Goal: Obtain resource: Obtain resource

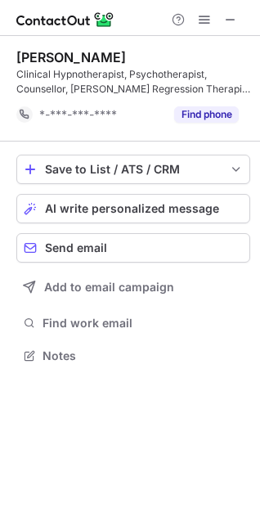
scroll to position [344, 260]
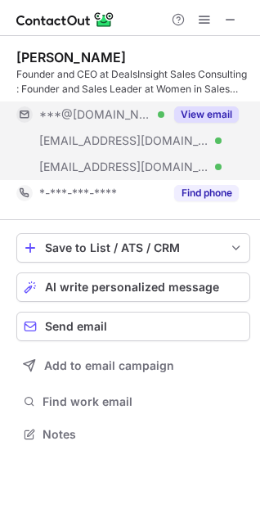
scroll to position [422, 260]
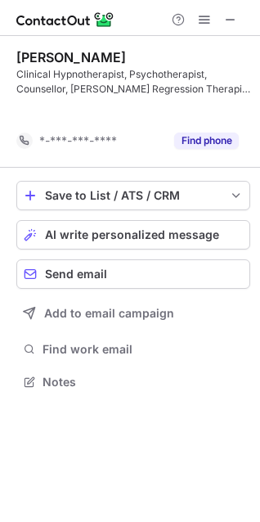
scroll to position [344, 260]
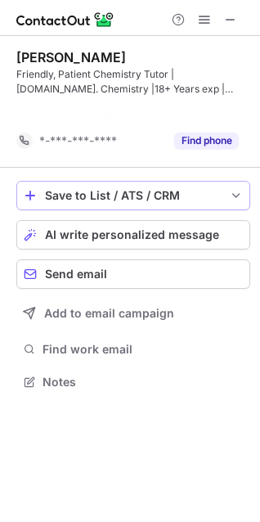
scroll to position [344, 260]
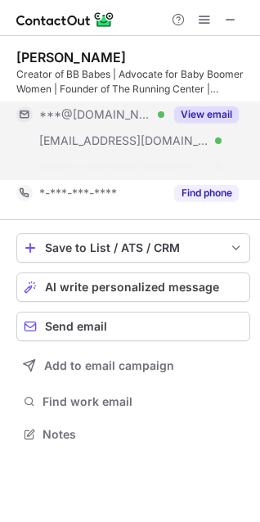
scroll to position [396, 260]
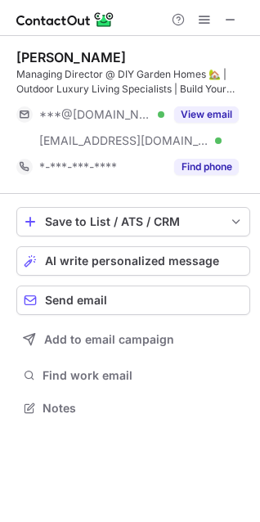
scroll to position [396, 260]
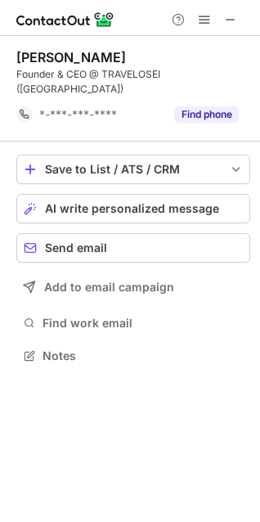
scroll to position [329, 260]
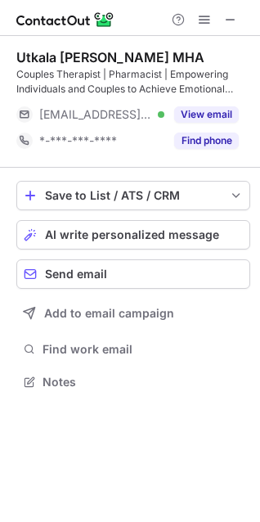
scroll to position [370, 260]
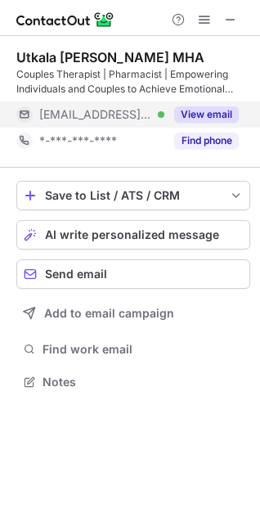
click at [207, 119] on button "View email" at bounding box center [206, 114] width 65 height 16
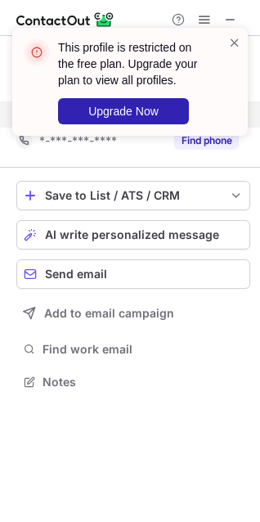
click at [226, 43] on div "This profile is restricted on the free plan. Upgrade your plan to view all prof…" at bounding box center [124, 81] width 210 height 95
click at [232, 43] on span at bounding box center [234, 42] width 13 height 16
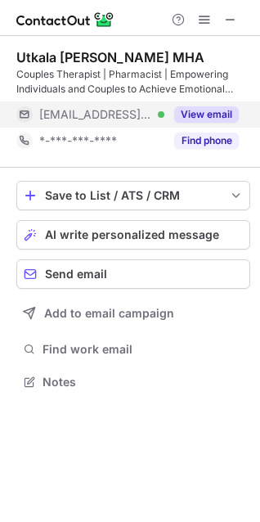
click at [219, 114] on div "This profile is restricted on the free plan. Upgrade your plan to view all prof…" at bounding box center [140, 81] width 165 height 85
click at [222, 114] on button "View email" at bounding box center [206, 114] width 65 height 16
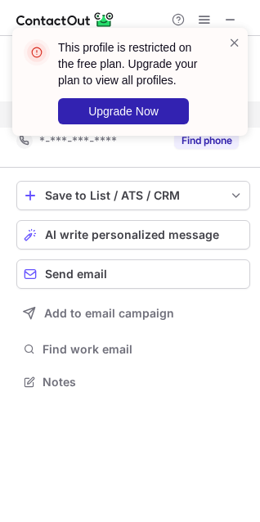
click at [237, 26] on div "This profile is restricted on the free plan. Upgrade your plan to view all prof…" at bounding box center [130, 88] width 262 height 154
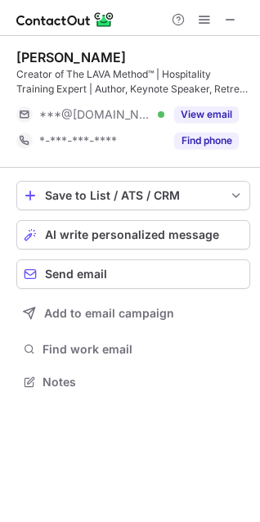
scroll to position [370, 260]
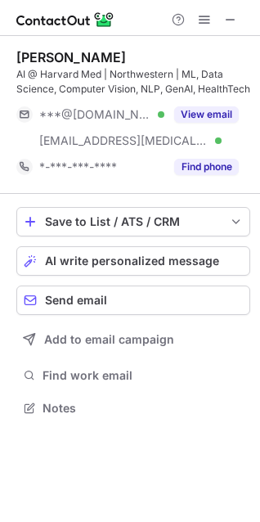
scroll to position [396, 260]
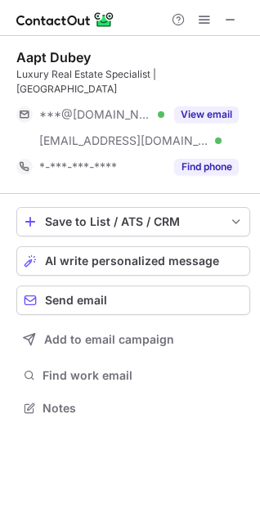
scroll to position [381, 260]
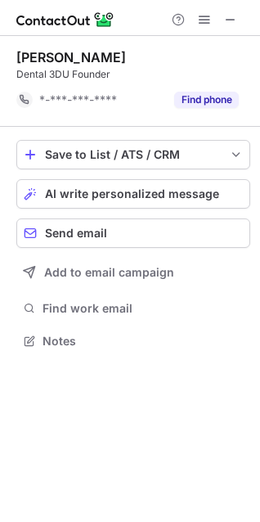
scroll to position [329, 260]
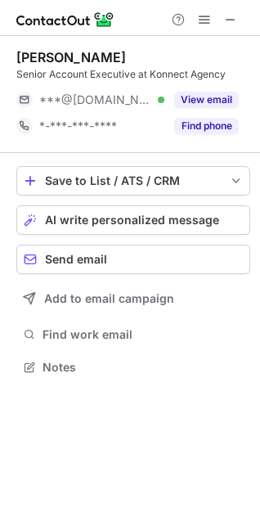
scroll to position [7, 7]
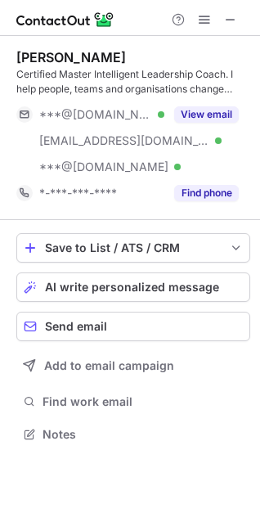
scroll to position [422, 260]
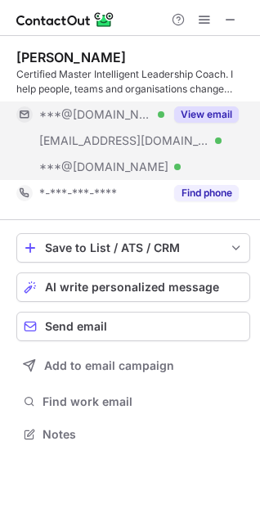
click at [209, 111] on button "View email" at bounding box center [206, 114] width 65 height 16
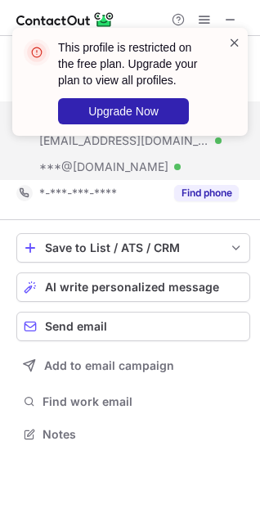
click at [237, 38] on span at bounding box center [234, 42] width 13 height 16
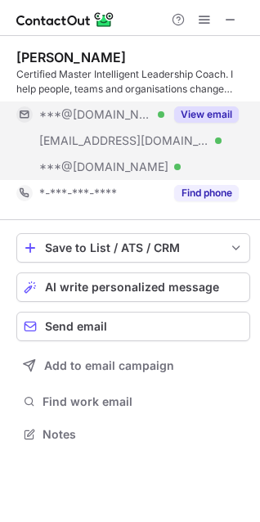
click at [213, 116] on div "This profile is restricted on the free plan. Upgrade your plan to view all prof…" at bounding box center [140, 81] width 165 height 85
click at [209, 117] on button "View email" at bounding box center [206, 114] width 65 height 16
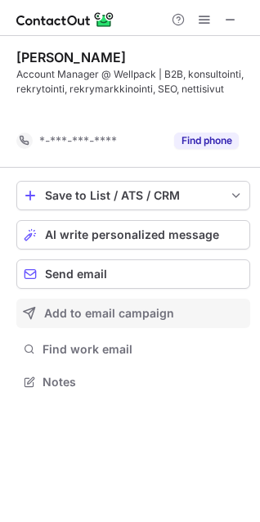
scroll to position [344, 260]
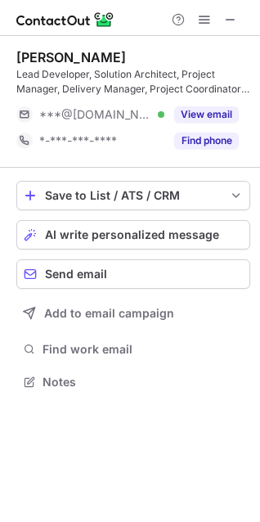
scroll to position [370, 260]
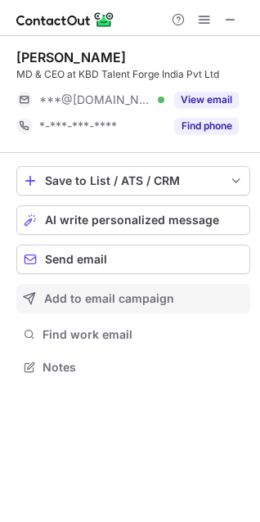
scroll to position [7, 7]
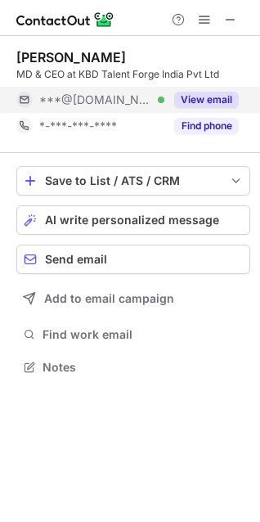
click at [187, 96] on button "View email" at bounding box center [206, 100] width 65 height 16
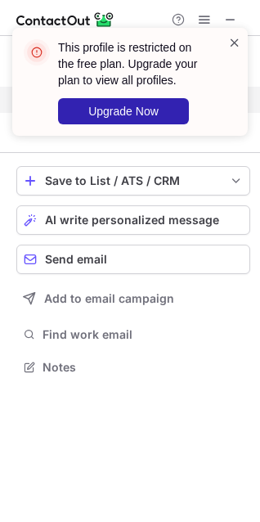
click at [233, 41] on span at bounding box center [234, 42] width 13 height 16
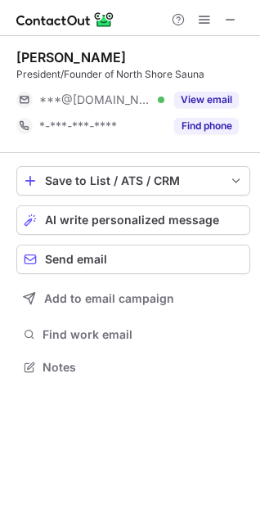
scroll to position [355, 260]
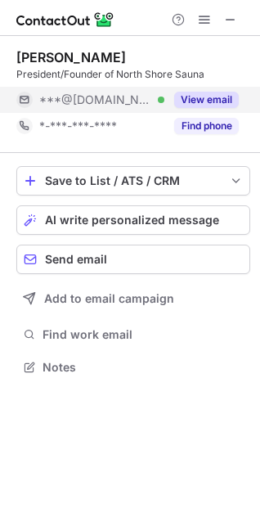
click at [200, 105] on button "View email" at bounding box center [206, 100] width 65 height 16
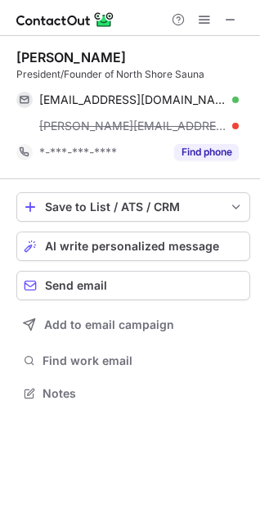
scroll to position [381, 260]
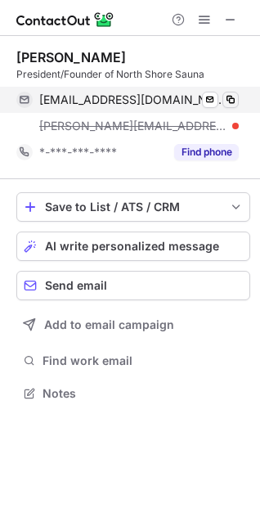
click at [228, 105] on span at bounding box center [230, 99] width 13 height 13
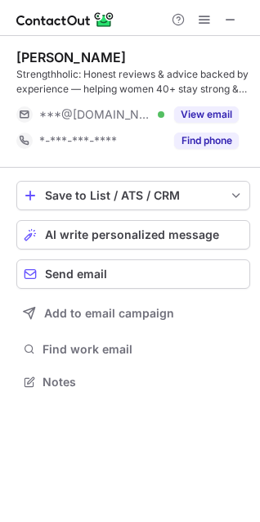
scroll to position [370, 260]
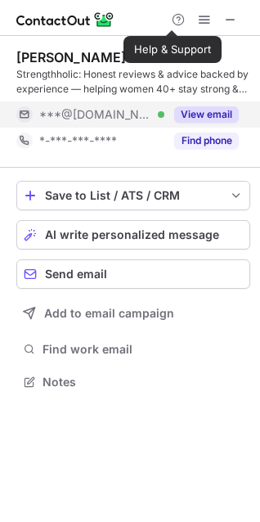
click at [191, 111] on button "View email" at bounding box center [206, 114] width 65 height 16
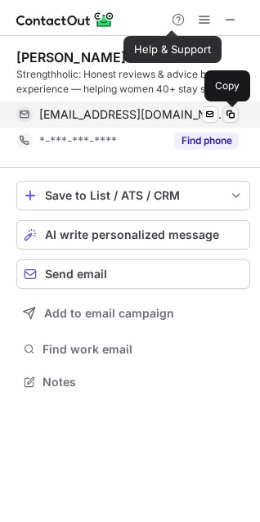
click at [226, 113] on span at bounding box center [230, 114] width 13 height 13
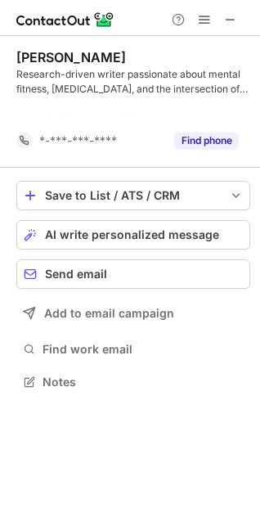
scroll to position [344, 260]
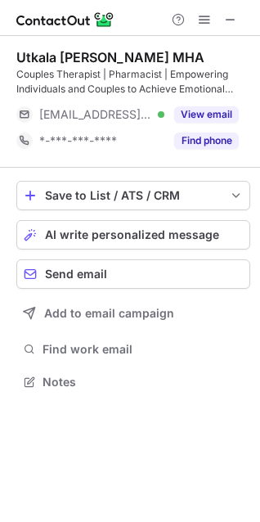
scroll to position [370, 260]
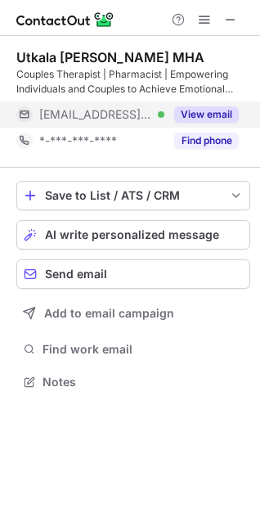
click at [211, 110] on button "View email" at bounding box center [206, 114] width 65 height 16
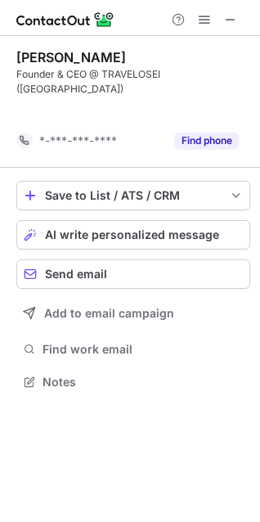
scroll to position [329, 260]
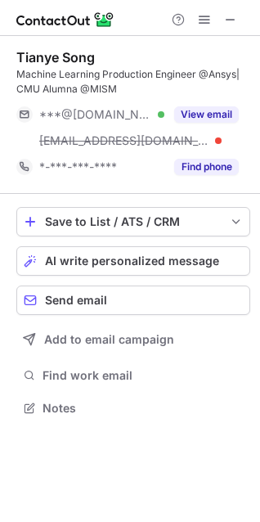
scroll to position [396, 260]
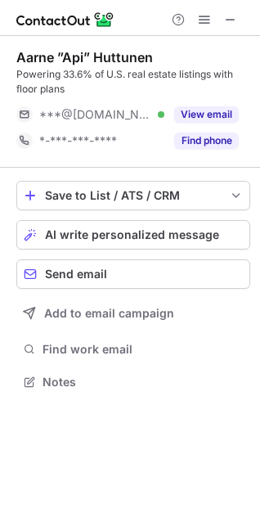
scroll to position [370, 260]
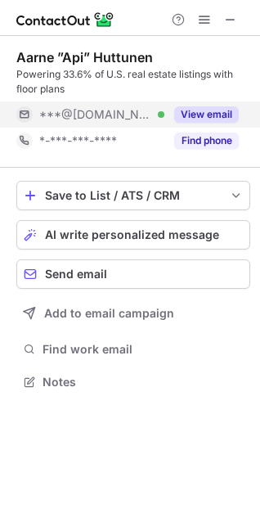
click at [219, 115] on button "View email" at bounding box center [206, 114] width 65 height 16
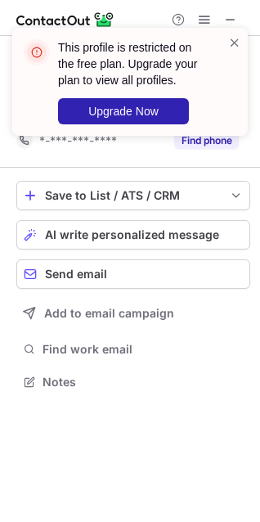
click at [225, 115] on div "This profile is restricted on the free plan. Upgrade your plan to view all prof…" at bounding box center [124, 81] width 210 height 95
click at [232, 43] on span at bounding box center [234, 42] width 13 height 16
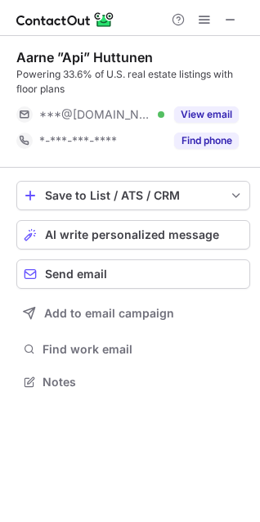
click at [212, 114] on div "This profile is restricted on the free plan. Upgrade your plan to view all prof…" at bounding box center [130, 261] width 260 height 522
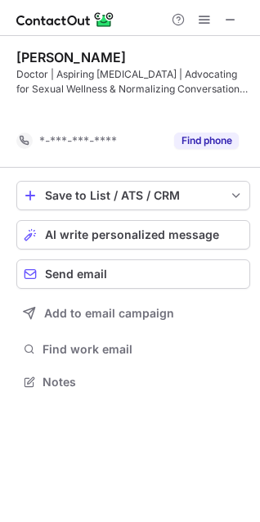
scroll to position [344, 260]
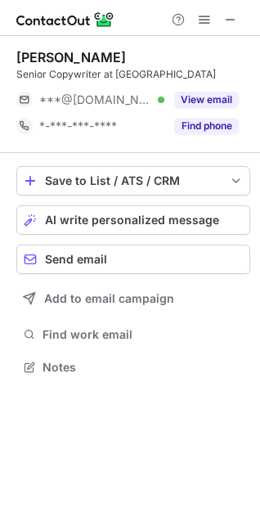
scroll to position [7, 7]
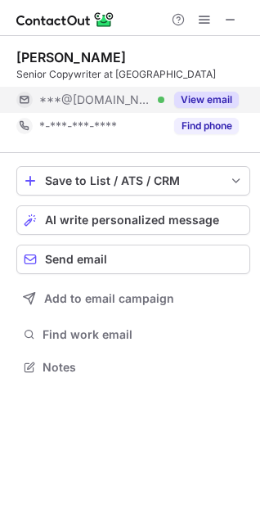
drag, startPoint x: 219, startPoint y: 83, endPoint x: 214, endPoint y: 101, distance: 19.5
click at [214, 101] on button "View email" at bounding box center [206, 100] width 65 height 16
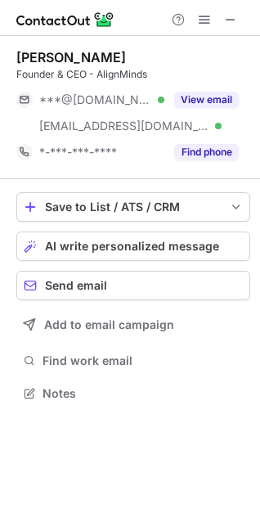
scroll to position [381, 260]
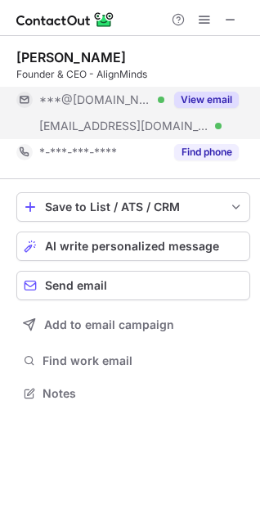
click at [184, 105] on button "View email" at bounding box center [206, 100] width 65 height 16
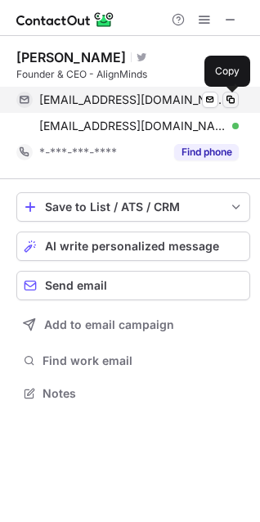
click at [227, 101] on span at bounding box center [230, 99] width 13 height 13
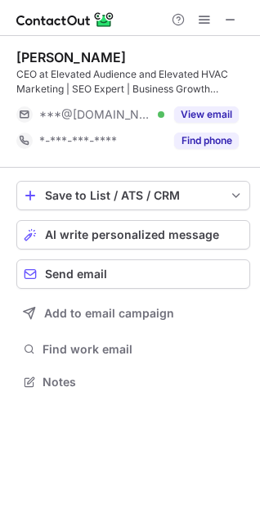
scroll to position [370, 260]
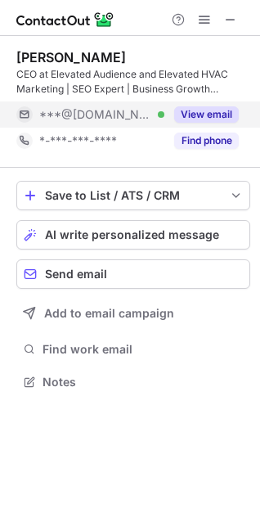
click at [210, 110] on button "View email" at bounding box center [206, 114] width 65 height 16
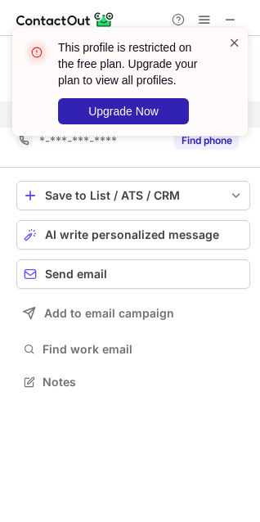
click at [225, 53] on div "This profile is restricted on the free plan. Upgrade your plan to view all prof…" at bounding box center [124, 81] width 210 height 95
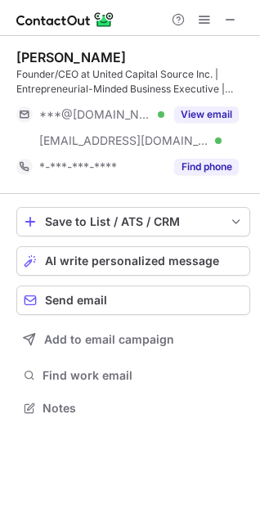
scroll to position [396, 260]
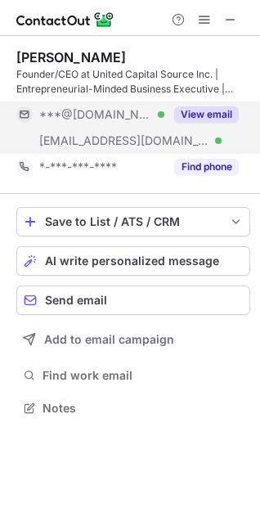
click at [226, 120] on button "View email" at bounding box center [206, 114] width 65 height 16
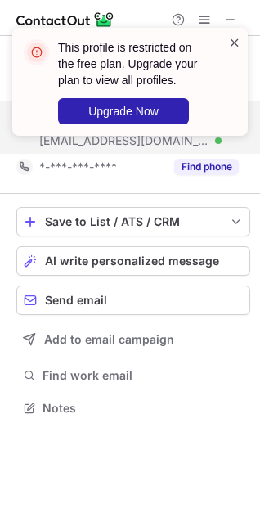
click at [236, 44] on span at bounding box center [234, 42] width 13 height 16
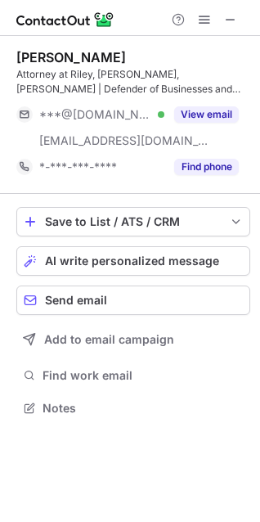
scroll to position [396, 260]
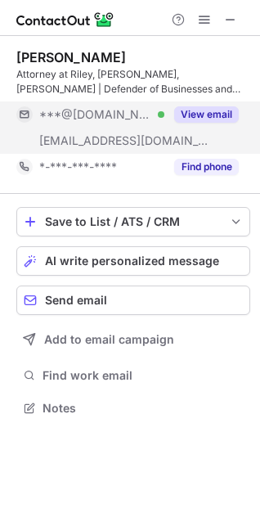
click at [215, 114] on button "View email" at bounding box center [206, 114] width 65 height 16
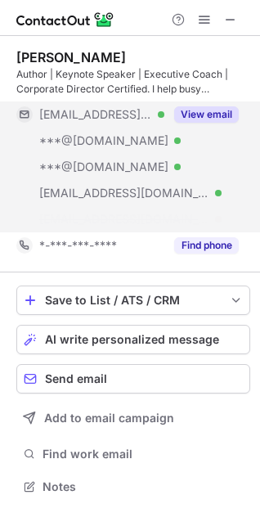
scroll to position [448, 260]
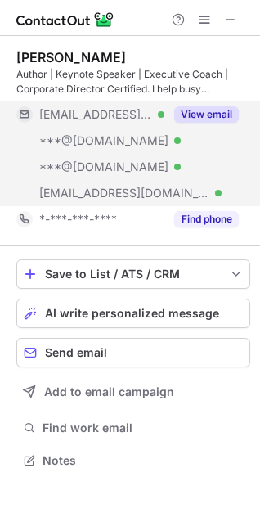
click at [214, 115] on button "View email" at bounding box center [206, 114] width 65 height 16
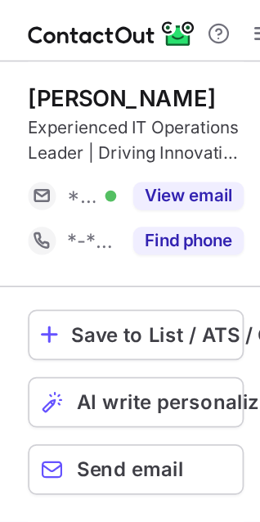
scroll to position [370, 260]
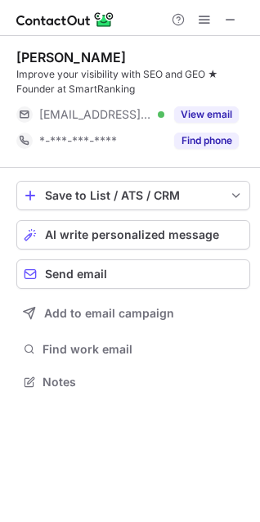
scroll to position [370, 260]
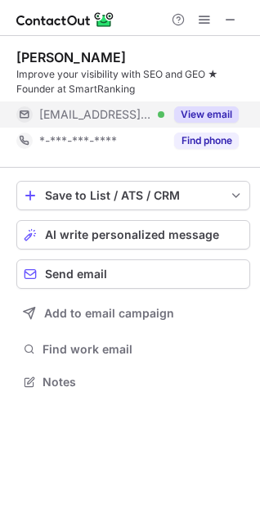
click at [215, 115] on button "View email" at bounding box center [206, 114] width 65 height 16
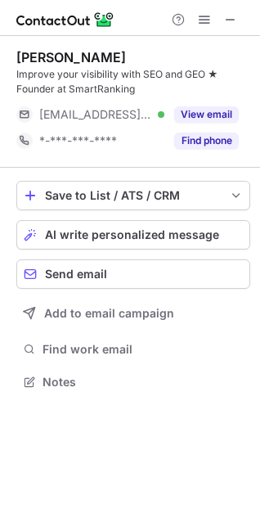
scroll to position [370, 260]
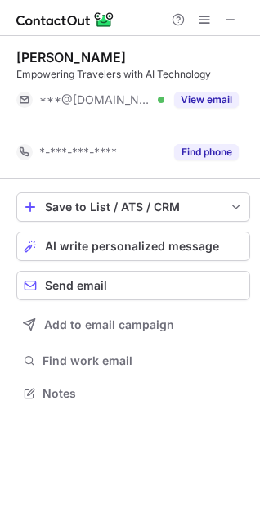
scroll to position [355, 260]
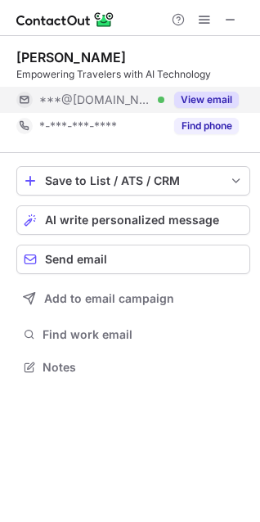
click at [191, 98] on button "View email" at bounding box center [206, 100] width 65 height 16
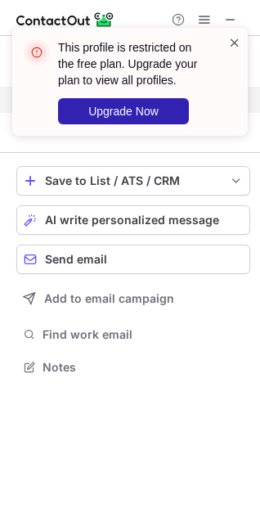
click at [231, 39] on span at bounding box center [234, 42] width 13 height 16
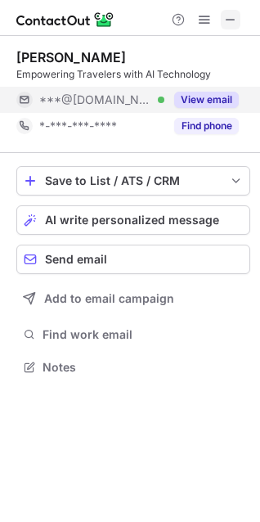
click at [223, 19] on button at bounding box center [231, 20] width 20 height 20
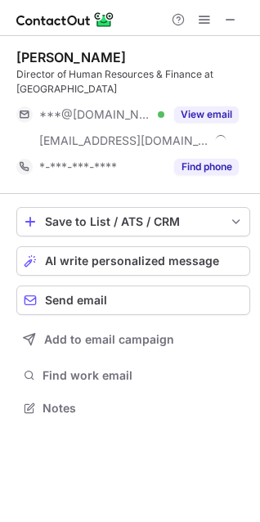
scroll to position [381, 260]
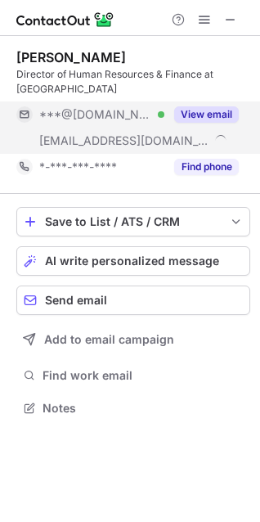
click at [202, 106] on button "View email" at bounding box center [206, 114] width 65 height 16
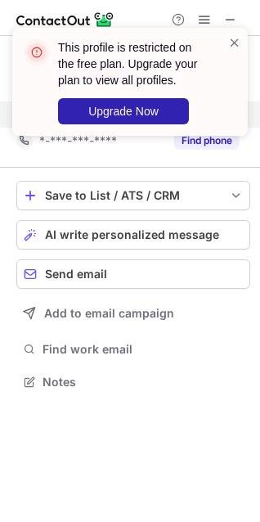
scroll to position [355, 260]
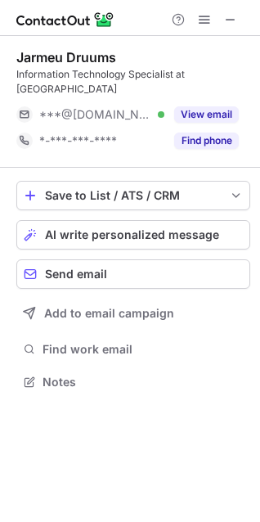
scroll to position [355, 260]
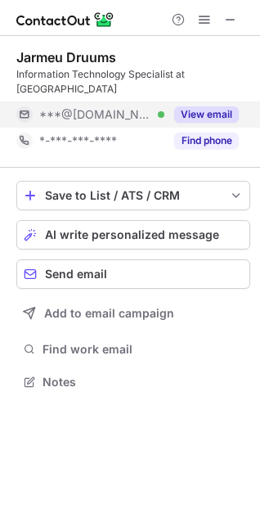
click at [206, 106] on button "View email" at bounding box center [206, 114] width 65 height 16
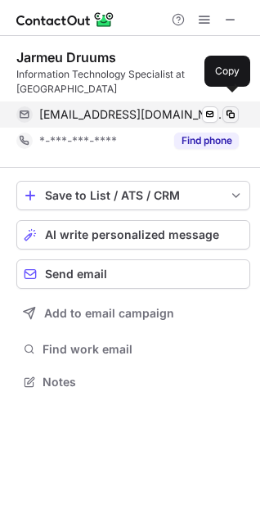
click at [228, 108] on span at bounding box center [230, 114] width 13 height 13
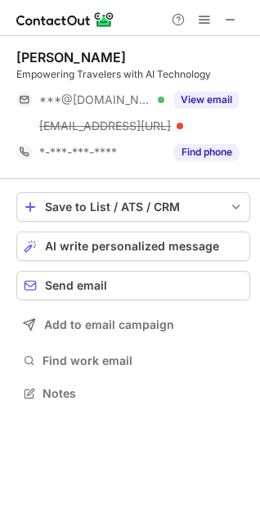
scroll to position [381, 260]
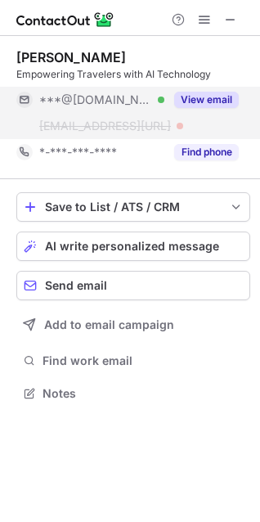
click at [199, 98] on button "View email" at bounding box center [206, 100] width 65 height 16
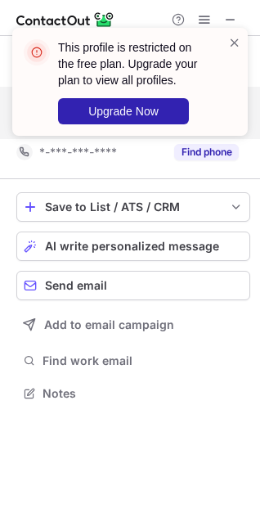
scroll to position [355, 260]
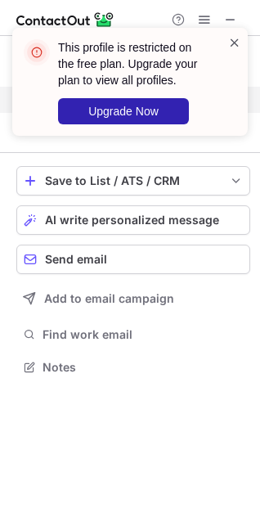
click at [230, 45] on span at bounding box center [234, 42] width 13 height 16
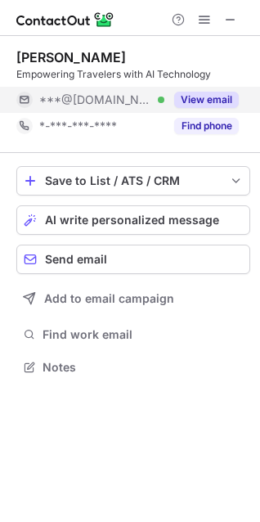
click at [221, 93] on button "View email" at bounding box center [206, 100] width 65 height 16
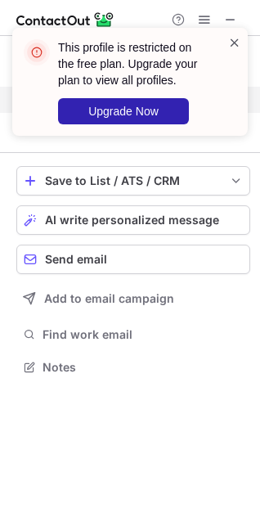
drag, startPoint x: 233, startPoint y: 44, endPoint x: 234, endPoint y: 29, distance: 14.8
click at [234, 43] on span at bounding box center [234, 42] width 13 height 16
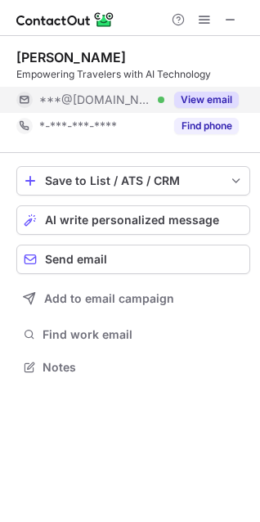
click at [232, 20] on div "This profile is restricted on the free plan. Upgrade your plan to view all prof…" at bounding box center [130, 88] width 262 height 154
click at [229, 20] on span at bounding box center [230, 19] width 13 height 13
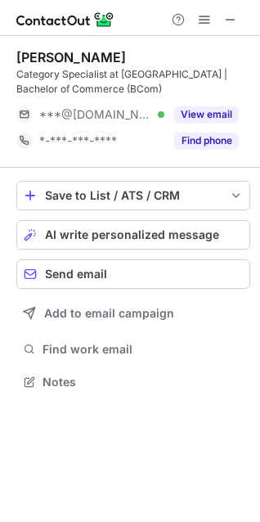
scroll to position [370, 260]
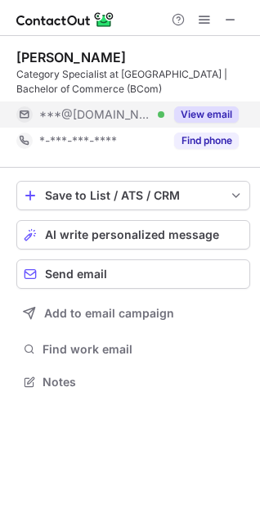
click at [196, 115] on button "View email" at bounding box center [206, 114] width 65 height 16
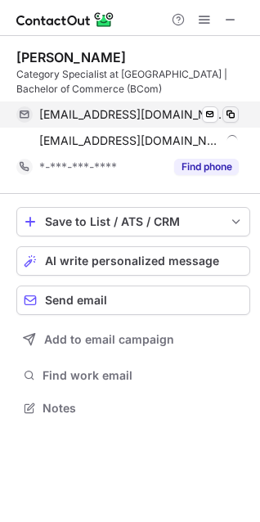
scroll to position [396, 260]
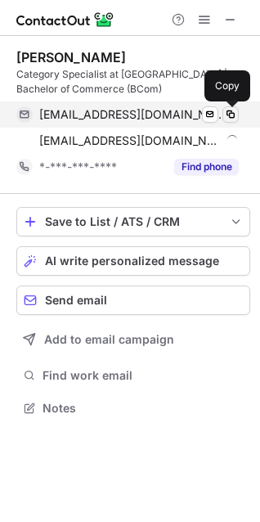
click at [237, 120] on span at bounding box center [230, 114] width 13 height 13
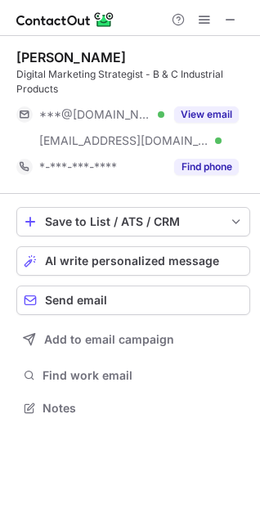
scroll to position [396, 260]
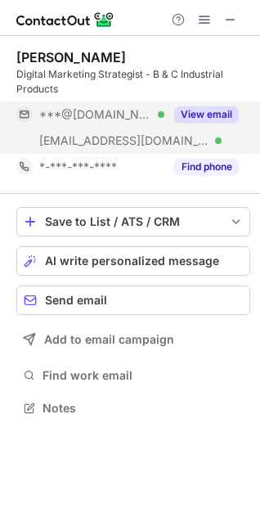
click at [216, 118] on button "View email" at bounding box center [206, 114] width 65 height 16
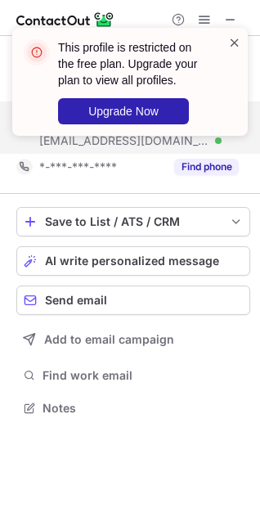
click at [235, 43] on span at bounding box center [234, 42] width 13 height 16
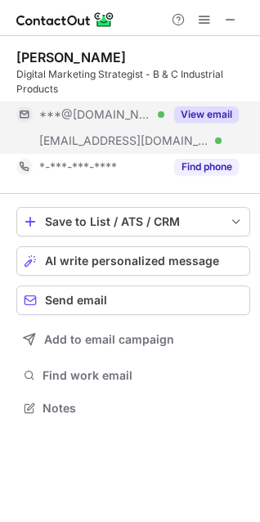
click at [232, 17] on div "This profile is restricted on the free plan. Upgrade your plan to view all prof…" at bounding box center [130, 88] width 262 height 154
click at [201, 110] on button "View email" at bounding box center [206, 114] width 65 height 16
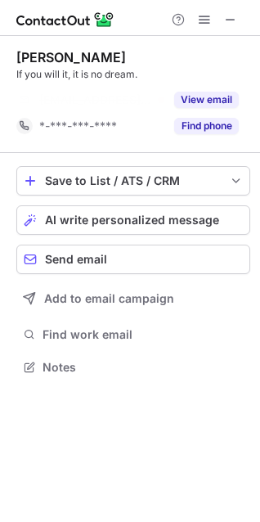
scroll to position [329, 260]
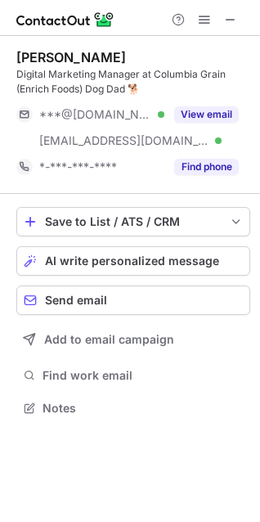
scroll to position [396, 260]
click at [213, 101] on div "Jarrid Raney Digital Marketing Manager at Columbia Grain (Enrich Foods) Dog Dad…" at bounding box center [133, 114] width 234 height 131
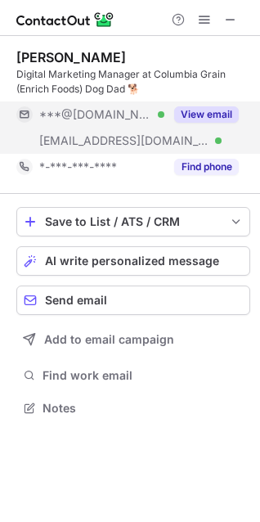
click at [211, 108] on button "View email" at bounding box center [206, 114] width 65 height 16
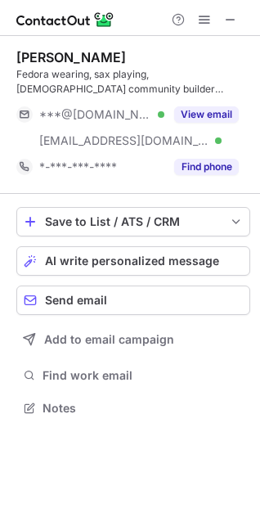
scroll to position [396, 260]
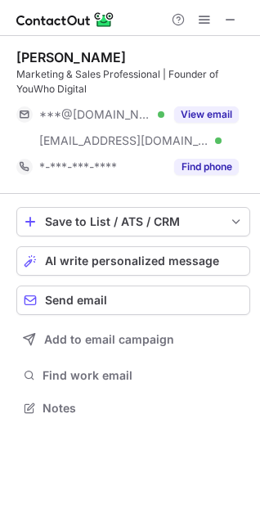
scroll to position [396, 260]
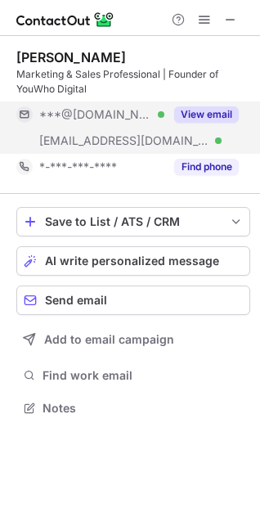
click at [198, 118] on button "View email" at bounding box center [206, 114] width 65 height 16
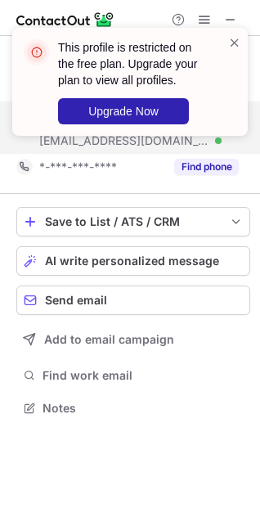
click at [226, 45] on div "This profile is restricted on the free plan. Upgrade your plan to view all prof…" at bounding box center [124, 81] width 210 height 95
click at [232, 43] on span at bounding box center [234, 42] width 13 height 16
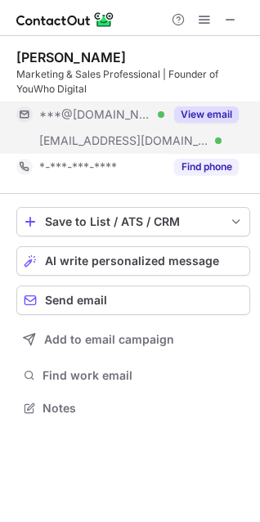
click at [228, 24] on div "This profile is restricted on the free plan. Upgrade your plan to view all prof…" at bounding box center [130, 27] width 262 height 33
click at [227, 16] on span at bounding box center [230, 19] width 13 height 13
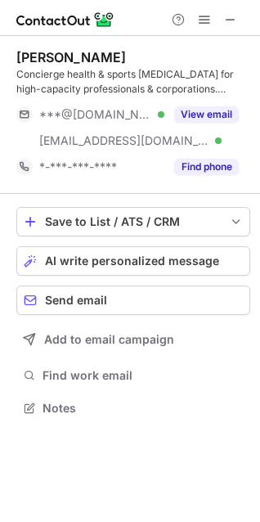
scroll to position [396, 260]
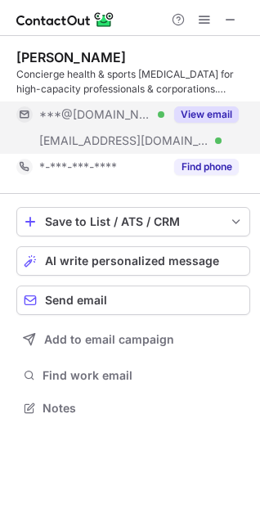
click at [195, 110] on button "View email" at bounding box center [206, 114] width 65 height 16
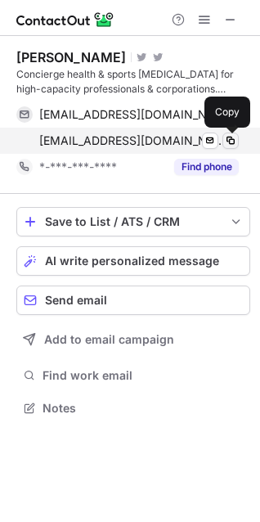
click at [228, 142] on span at bounding box center [230, 140] width 13 height 13
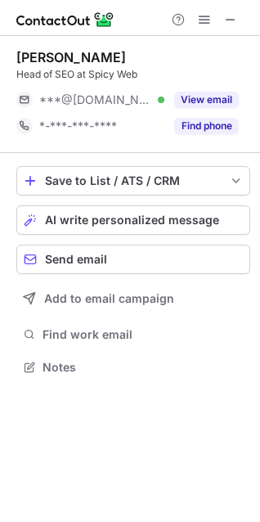
scroll to position [355, 260]
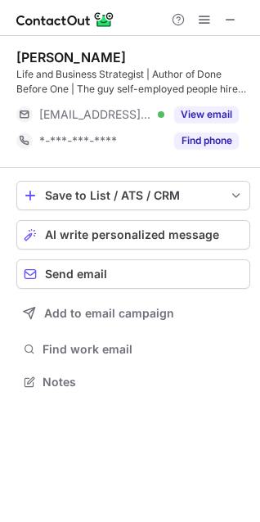
scroll to position [370, 260]
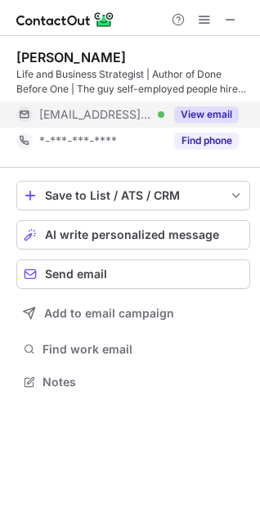
click at [202, 123] on div "View email" at bounding box center [201, 114] width 74 height 26
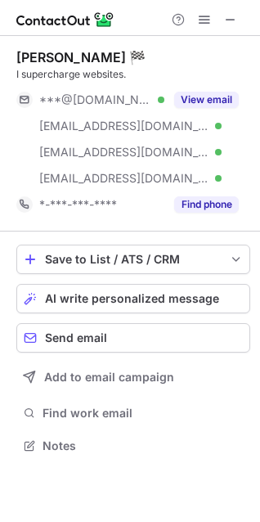
scroll to position [434, 260]
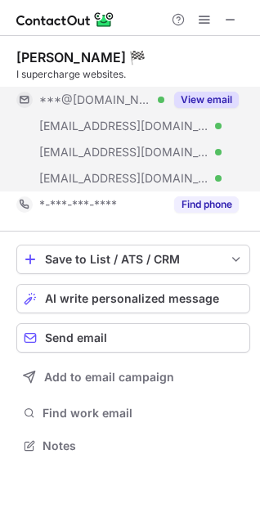
click at [203, 94] on button "View email" at bounding box center [206, 100] width 65 height 16
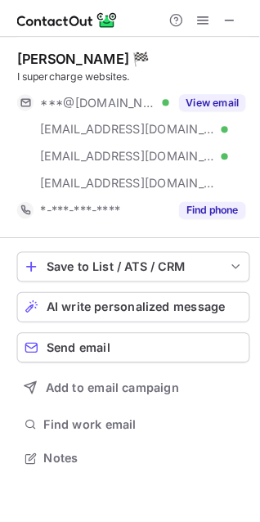
scroll to position [434, 260]
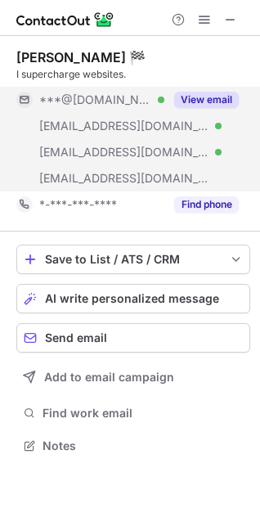
click at [211, 95] on button "View email" at bounding box center [206, 100] width 65 height 16
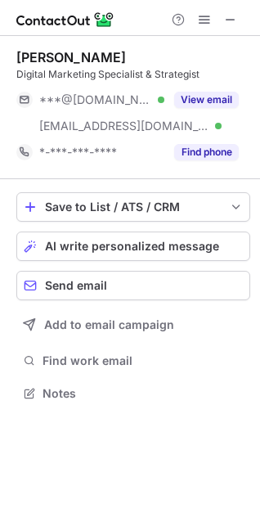
scroll to position [381, 260]
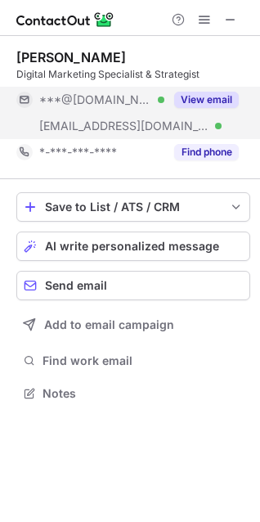
click at [193, 98] on button "View email" at bounding box center [206, 100] width 65 height 16
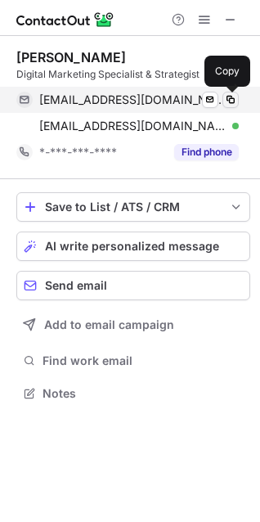
click at [238, 100] on button at bounding box center [231, 100] width 16 height 16
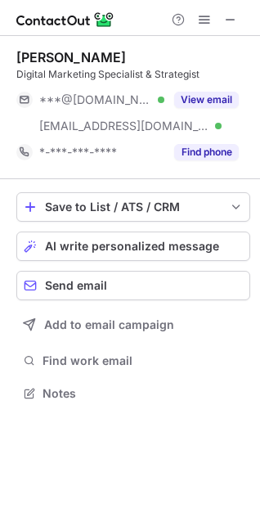
scroll to position [381, 260]
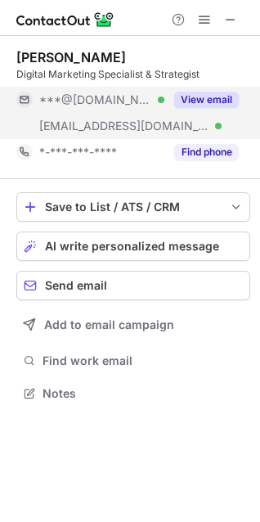
click at [205, 95] on button "View email" at bounding box center [206, 100] width 65 height 16
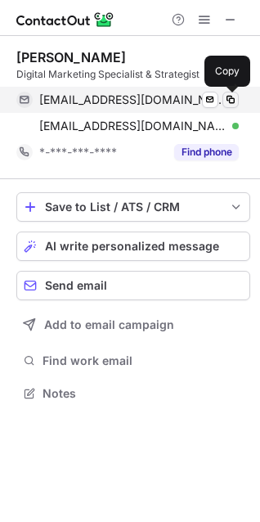
click at [229, 98] on span at bounding box center [230, 99] width 13 height 13
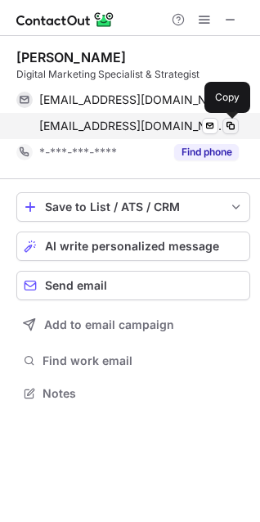
click at [230, 130] on span at bounding box center [230, 125] width 13 height 13
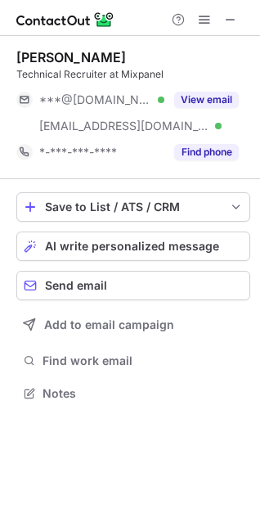
scroll to position [381, 260]
click at [219, 90] on div "View email" at bounding box center [201, 100] width 74 height 26
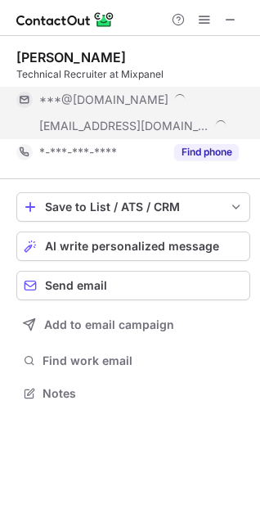
click at [222, 100] on div "***@gmail.com" at bounding box center [139, 99] width 200 height 15
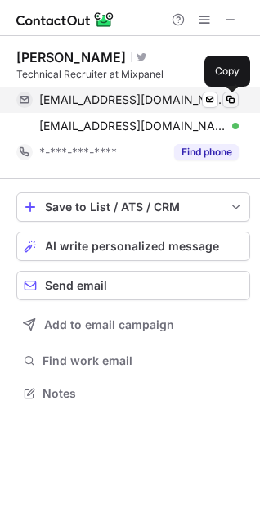
click at [227, 101] on span at bounding box center [230, 99] width 13 height 13
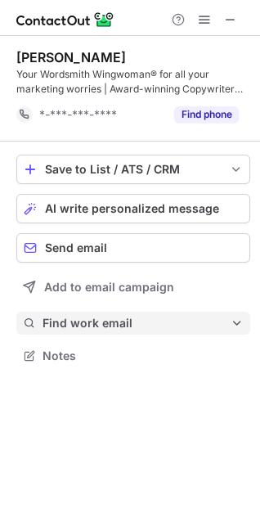
scroll to position [344, 260]
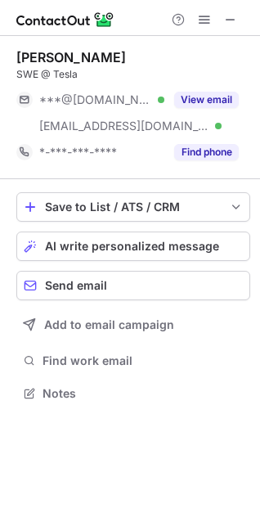
scroll to position [381, 260]
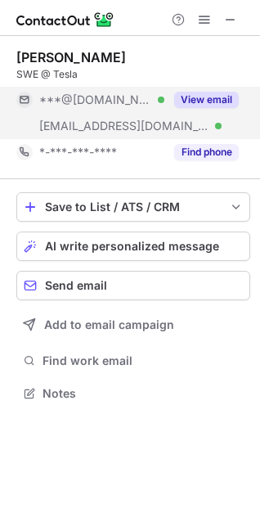
click at [216, 98] on button "View email" at bounding box center [206, 100] width 65 height 16
click at [219, 87] on div "View email" at bounding box center [201, 100] width 74 height 26
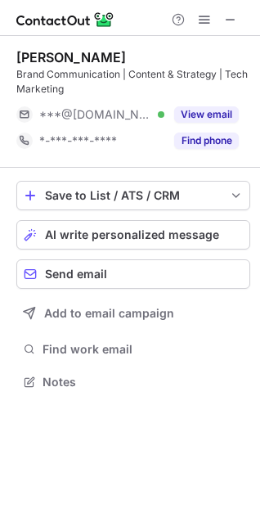
scroll to position [370, 260]
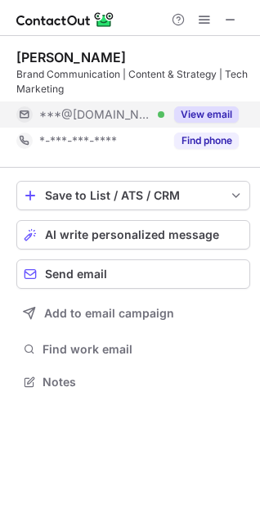
click at [205, 118] on button "View email" at bounding box center [206, 114] width 65 height 16
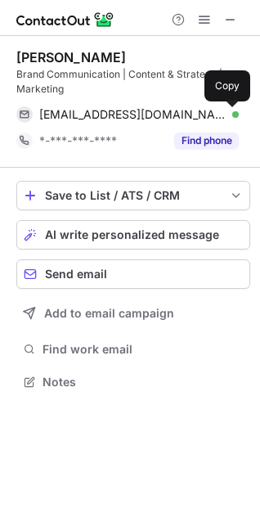
click at [232, 117] on span at bounding box center [230, 114] width 13 height 13
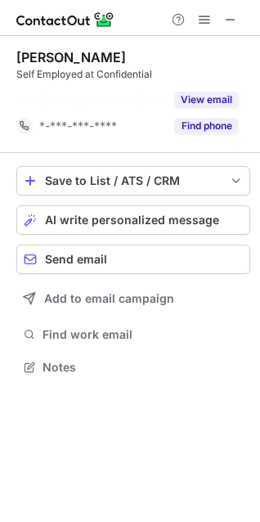
scroll to position [329, 260]
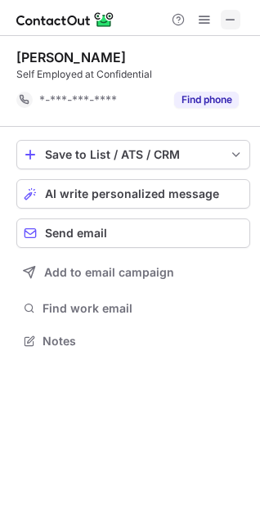
click at [232, 18] on span at bounding box center [230, 19] width 13 height 13
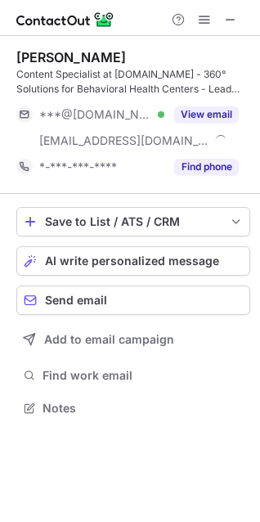
scroll to position [396, 260]
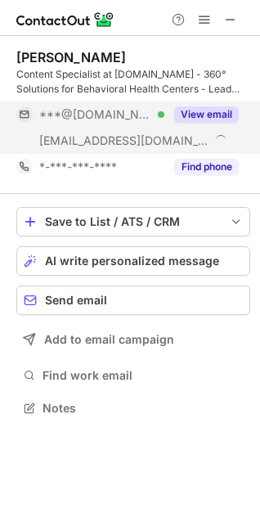
click at [212, 108] on button "View email" at bounding box center [206, 114] width 65 height 16
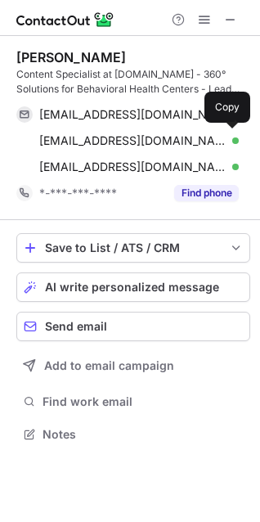
scroll to position [422, 260]
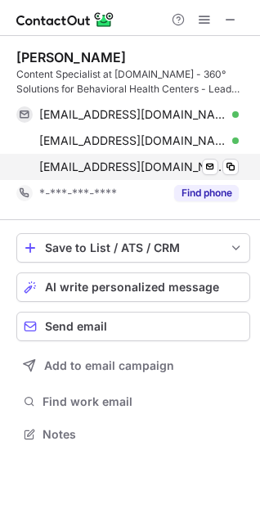
click at [222, 167] on div "[EMAIL_ADDRESS][DOMAIN_NAME] Verified" at bounding box center [139, 167] width 200 height 15
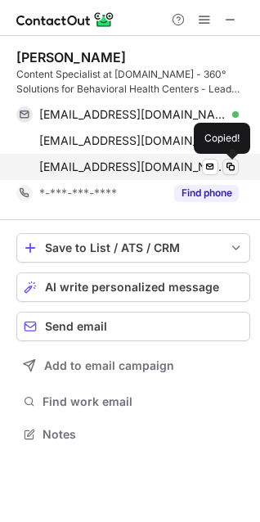
click at [228, 167] on span at bounding box center [230, 166] width 13 height 13
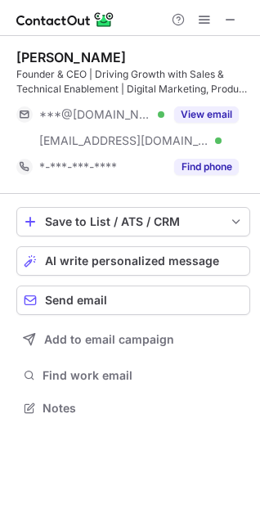
scroll to position [396, 260]
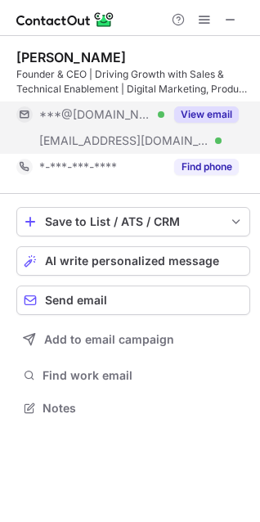
click at [222, 117] on button "View email" at bounding box center [206, 114] width 65 height 16
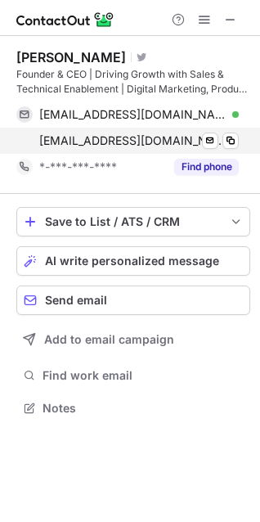
click at [239, 137] on div "[EMAIL_ADDRESS][DOMAIN_NAME] Verified Send email Copy" at bounding box center [127, 141] width 223 height 26
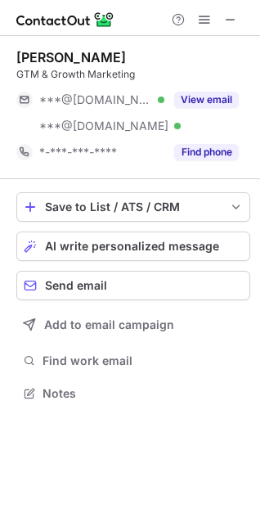
scroll to position [381, 260]
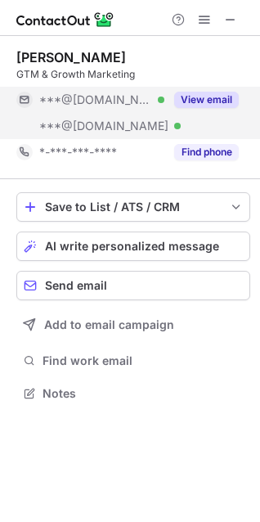
click at [206, 94] on button "View email" at bounding box center [206, 100] width 65 height 16
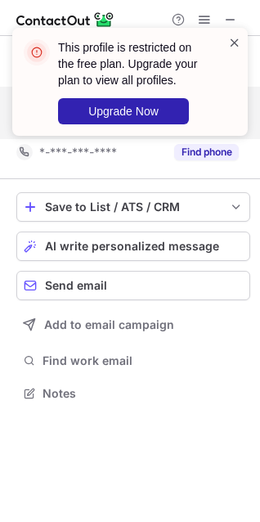
click at [228, 42] on span at bounding box center [234, 42] width 13 height 16
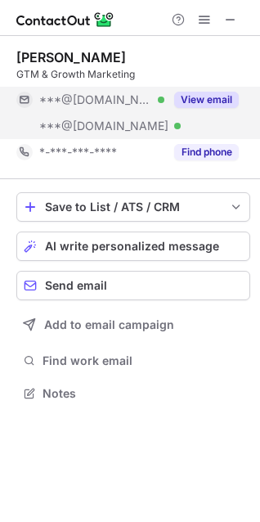
click at [229, 22] on div "This profile is restricted on the free plan. Upgrade your plan to view all prof…" at bounding box center [130, 88] width 262 height 154
click at [228, 21] on span at bounding box center [230, 19] width 13 height 13
click at [182, 105] on button "View email" at bounding box center [206, 100] width 65 height 16
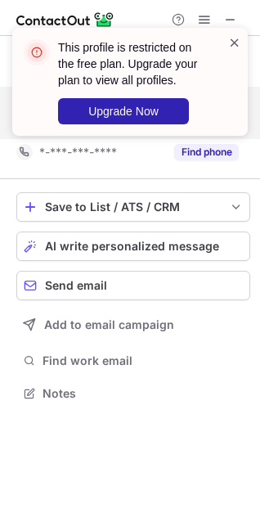
click at [234, 42] on span at bounding box center [234, 42] width 13 height 16
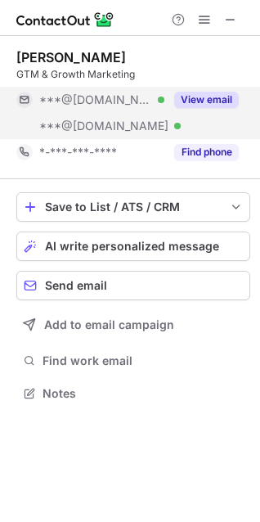
click at [231, 18] on div "This profile is restricted on the free plan. Upgrade your plan to view all prof…" at bounding box center [130, 88] width 262 height 154
drag, startPoint x: 219, startPoint y: 7, endPoint x: 224, endPoint y: 14, distance: 8.7
click at [219, 7] on div at bounding box center [130, 18] width 260 height 36
click at [228, 19] on span at bounding box center [230, 19] width 13 height 13
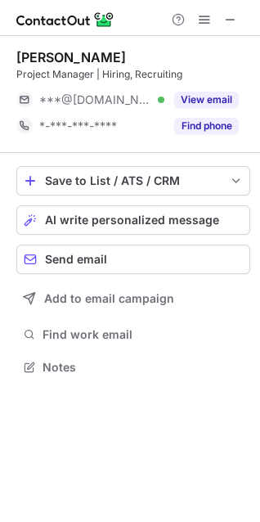
scroll to position [7, 7]
click at [235, 17] on span at bounding box center [230, 19] width 13 height 13
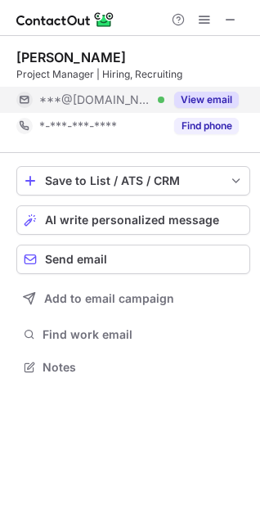
click at [218, 105] on button "View email" at bounding box center [206, 100] width 65 height 16
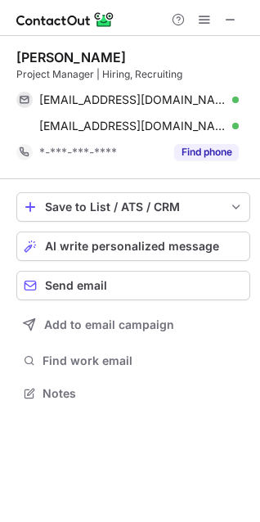
scroll to position [381, 260]
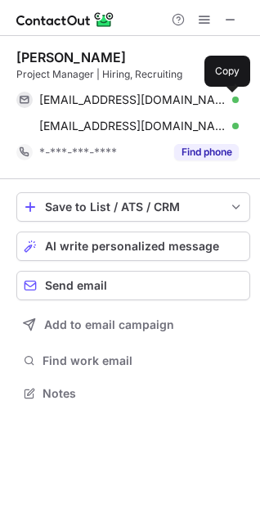
click at [231, 105] on span at bounding box center [230, 99] width 13 height 13
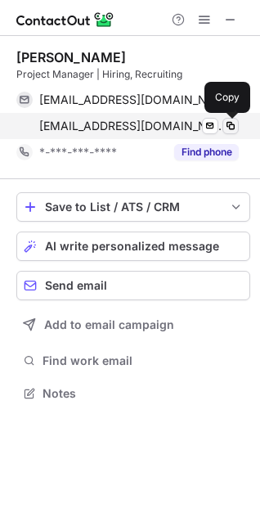
click at [226, 125] on span at bounding box center [230, 125] width 13 height 13
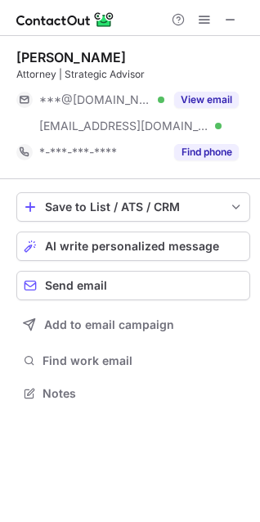
scroll to position [381, 260]
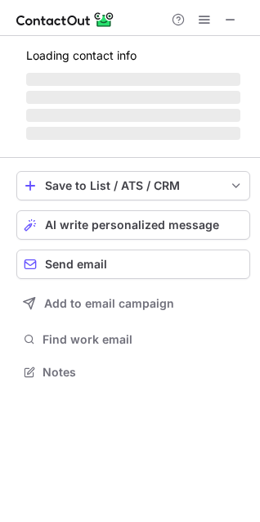
scroll to position [370, 260]
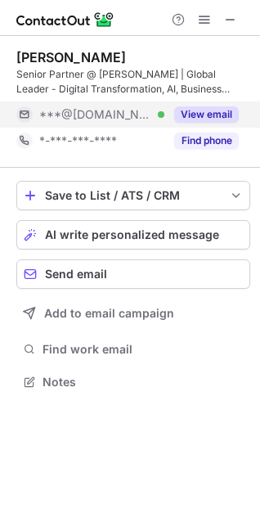
click at [189, 116] on button "View email" at bounding box center [206, 114] width 65 height 16
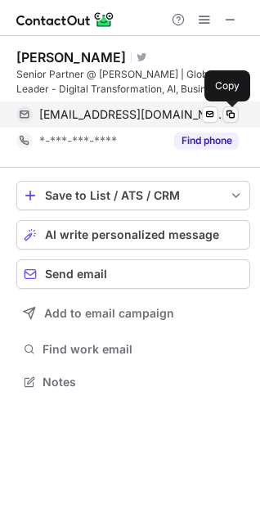
click at [224, 115] on span at bounding box center [230, 114] width 13 height 13
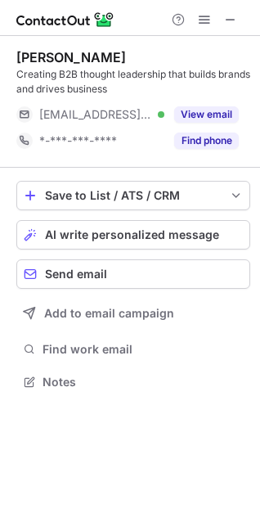
scroll to position [370, 260]
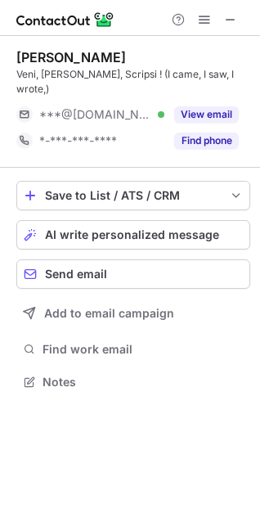
scroll to position [7, 7]
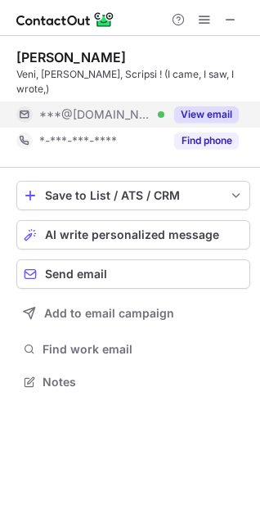
click at [188, 106] on button "View email" at bounding box center [206, 114] width 65 height 16
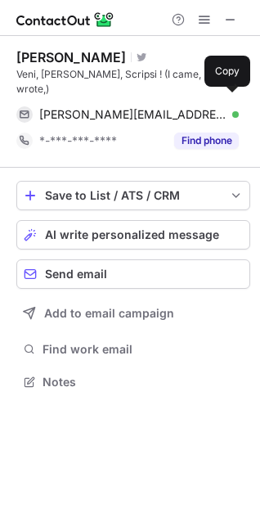
click at [225, 108] on span at bounding box center [230, 114] width 13 height 13
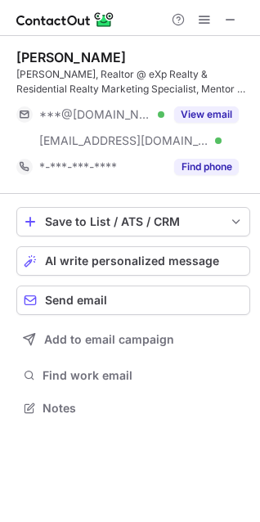
scroll to position [396, 260]
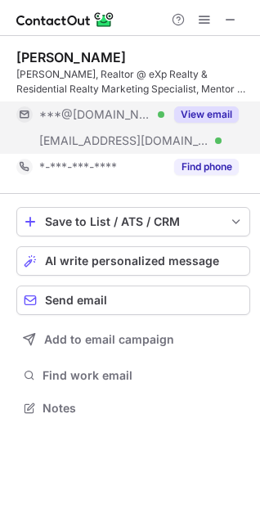
click at [192, 110] on button "View email" at bounding box center [206, 114] width 65 height 16
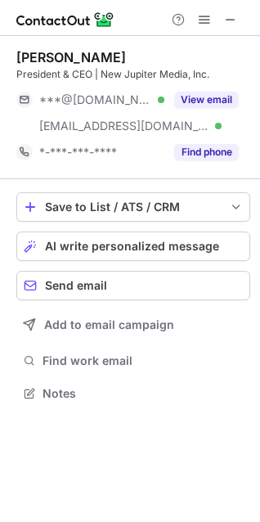
scroll to position [381, 260]
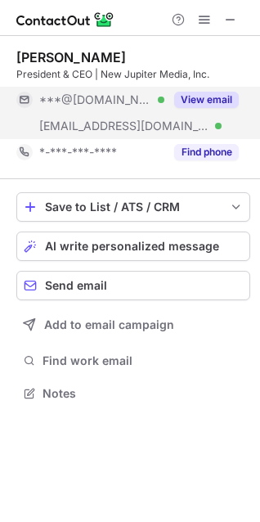
click at [213, 106] on button "View email" at bounding box center [206, 100] width 65 height 16
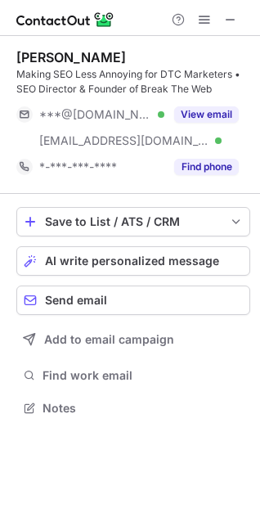
scroll to position [396, 260]
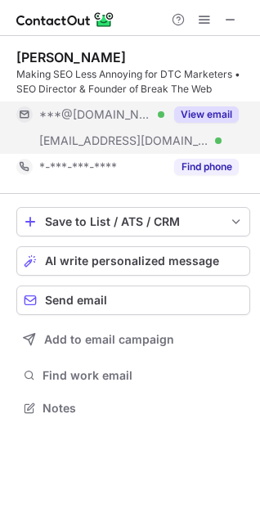
click at [216, 109] on button "View email" at bounding box center [206, 114] width 65 height 16
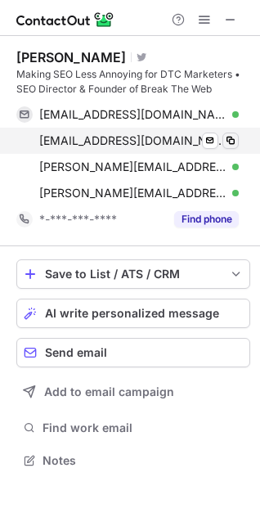
scroll to position [448, 260]
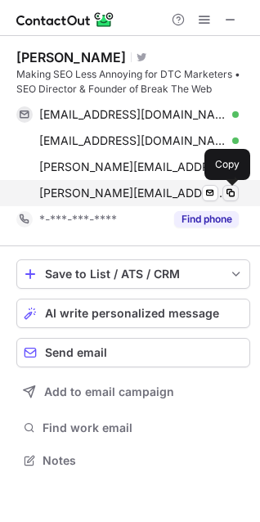
click at [228, 196] on span at bounding box center [230, 193] width 13 height 13
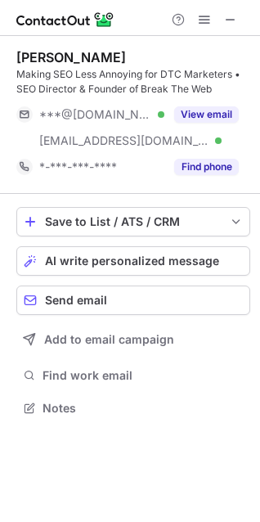
scroll to position [396, 260]
